Goal: Task Accomplishment & Management: Manage account settings

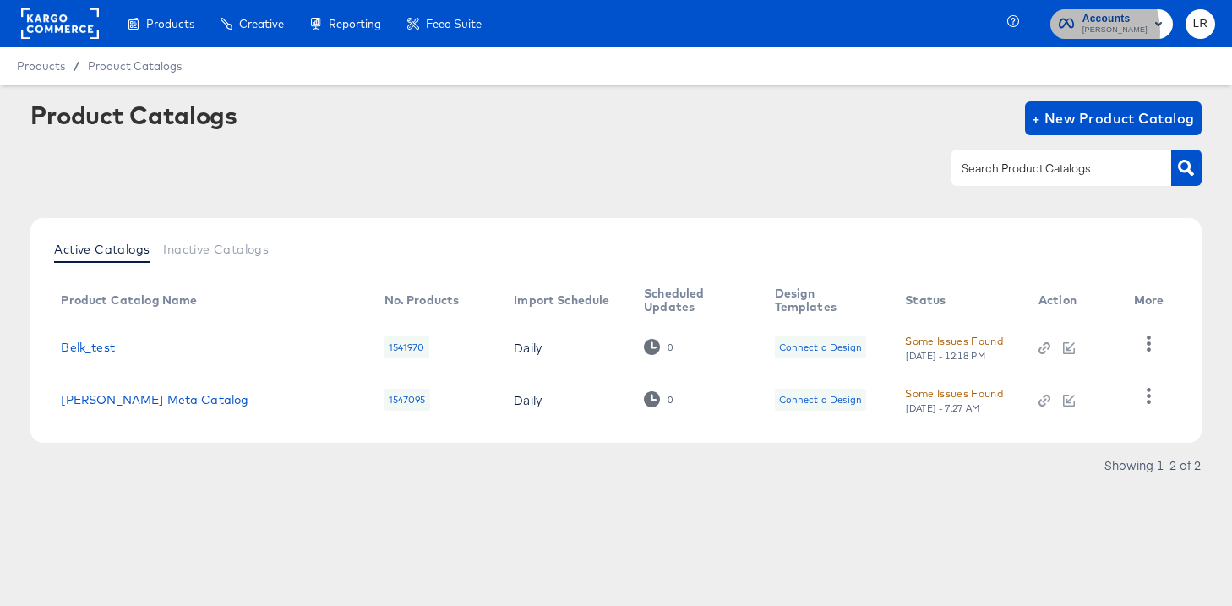
click at [1098, 31] on span "Accounts [PERSON_NAME]" at bounding box center [1111, 23] width 106 height 27
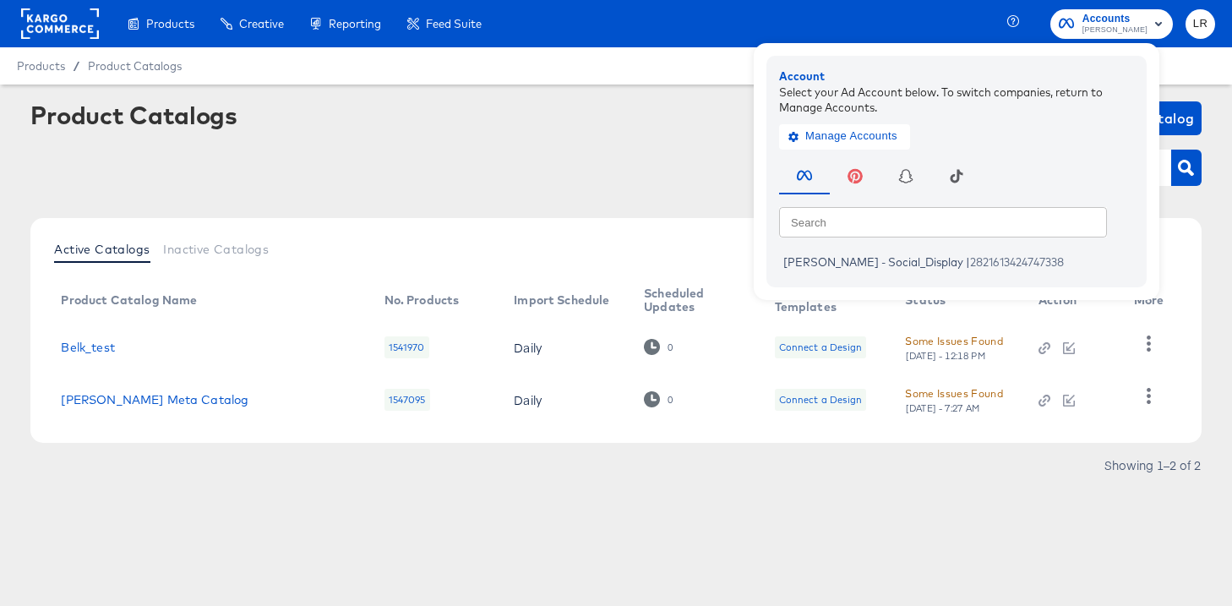
click at [66, 18] on rect at bounding box center [60, 23] width 78 height 30
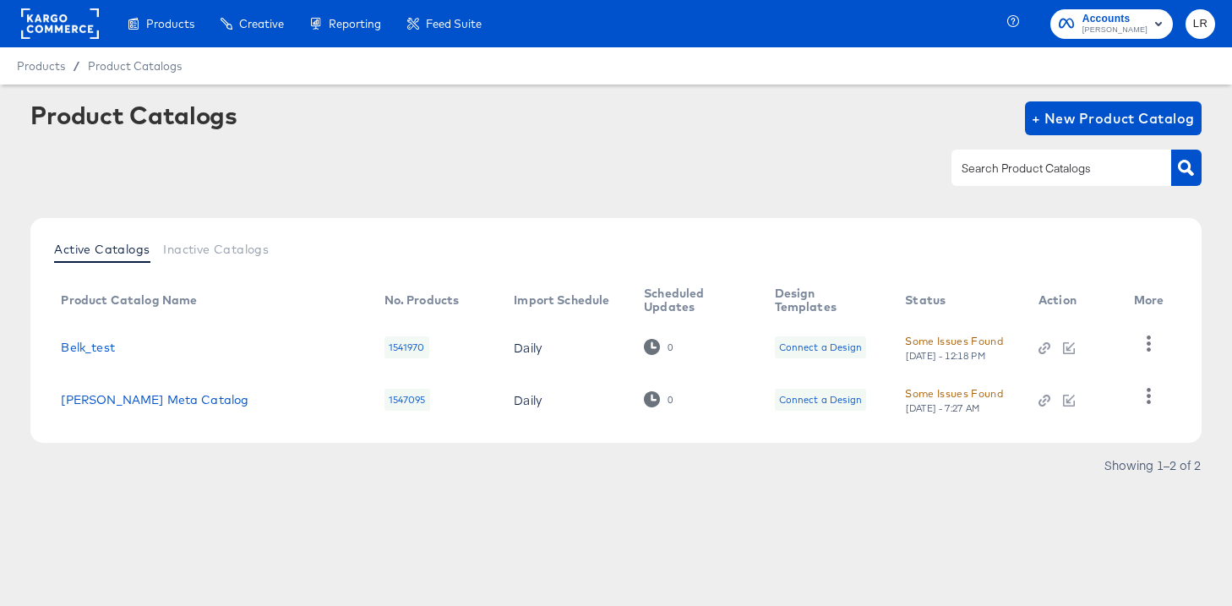
click at [66, 18] on rect at bounding box center [60, 23] width 78 height 30
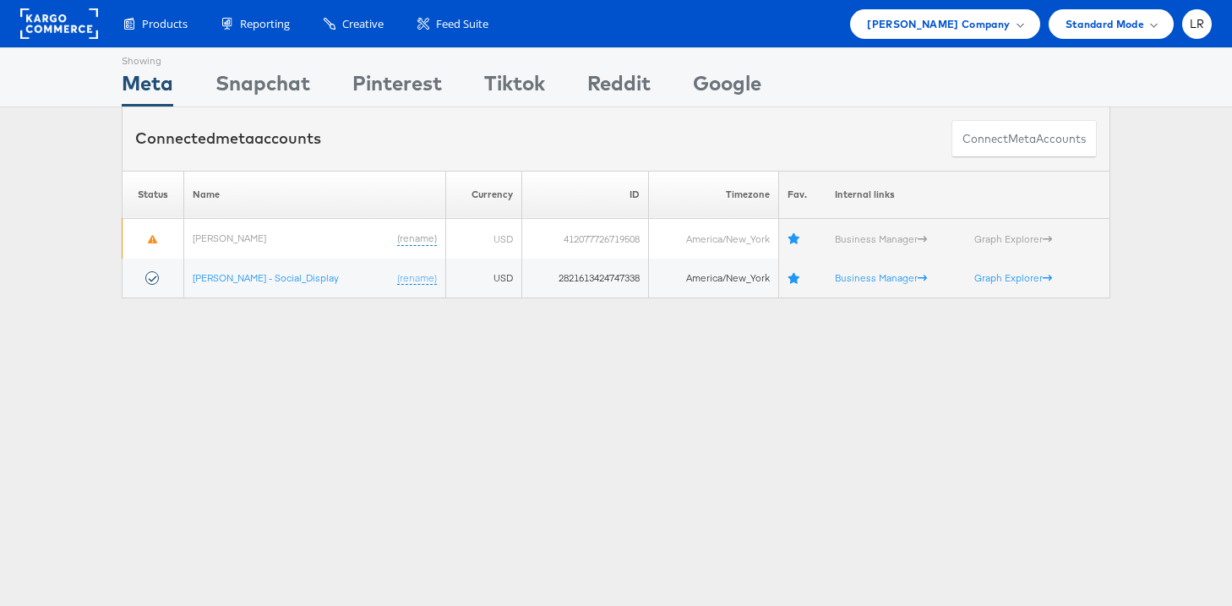
click at [303, 428] on div "Showing Meta Showing Snapchat Showing Pinterest Showing Tiktok Showing Reddit S…" at bounding box center [616, 469] width 1232 height 845
click at [1014, 10] on div "Belk Company" at bounding box center [944, 24] width 189 height 30
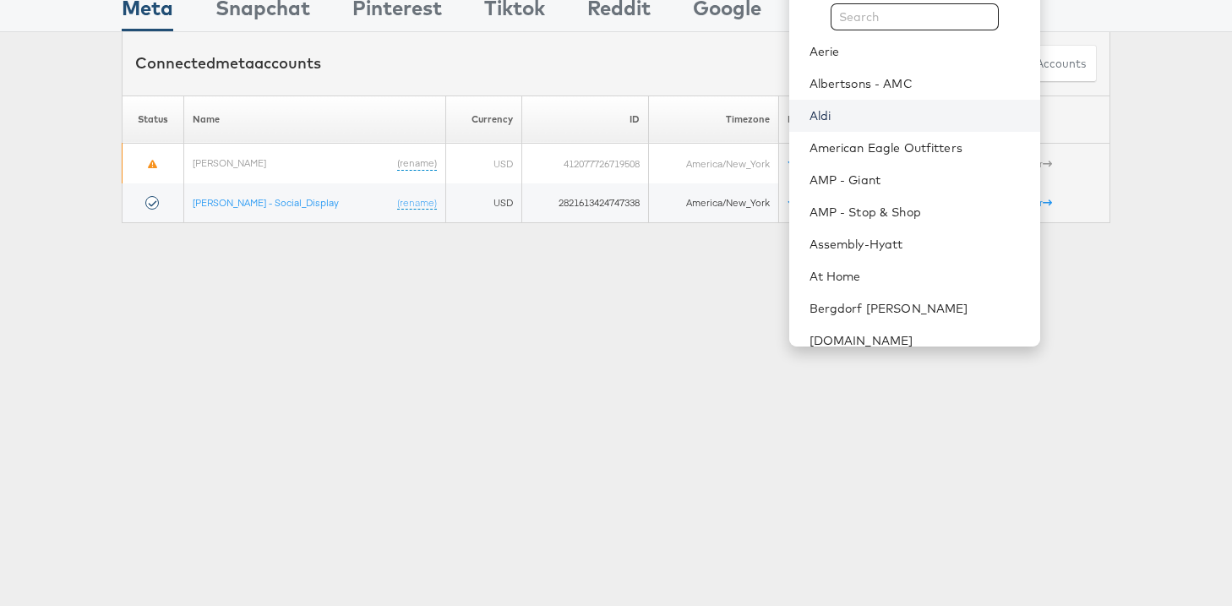
click at [907, 117] on link "Aldi" at bounding box center [917, 115] width 217 height 17
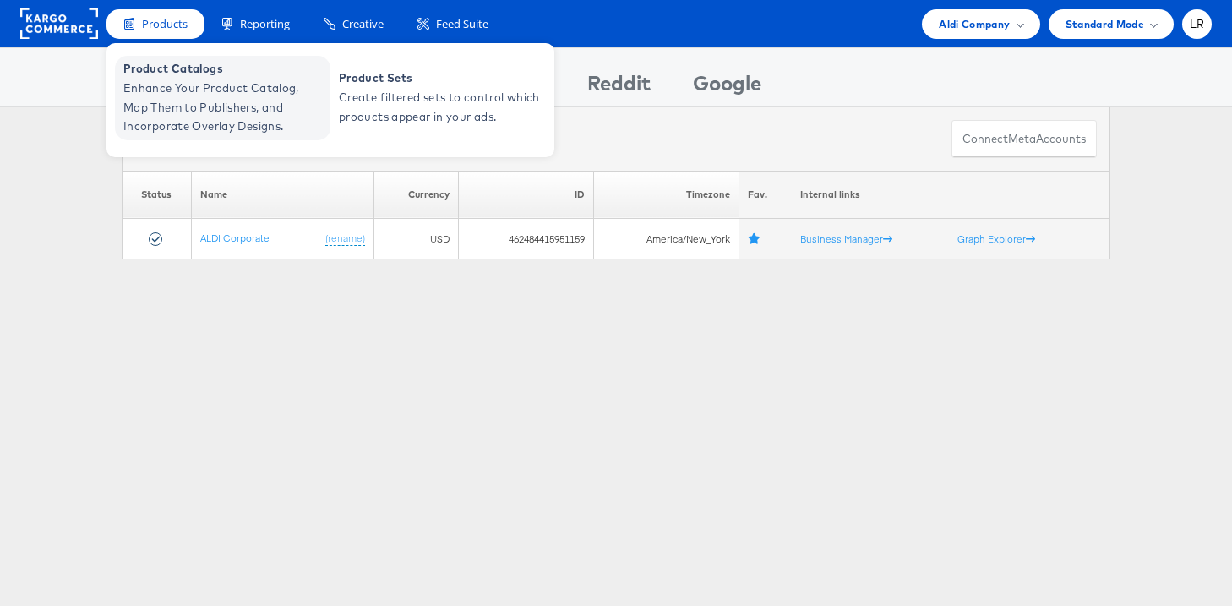
click at [159, 79] on span "Enhance Your Product Catalog, Map Them to Publishers, and Incorporate Overlay D…" at bounding box center [224, 107] width 203 height 57
